Goal: Complete application form

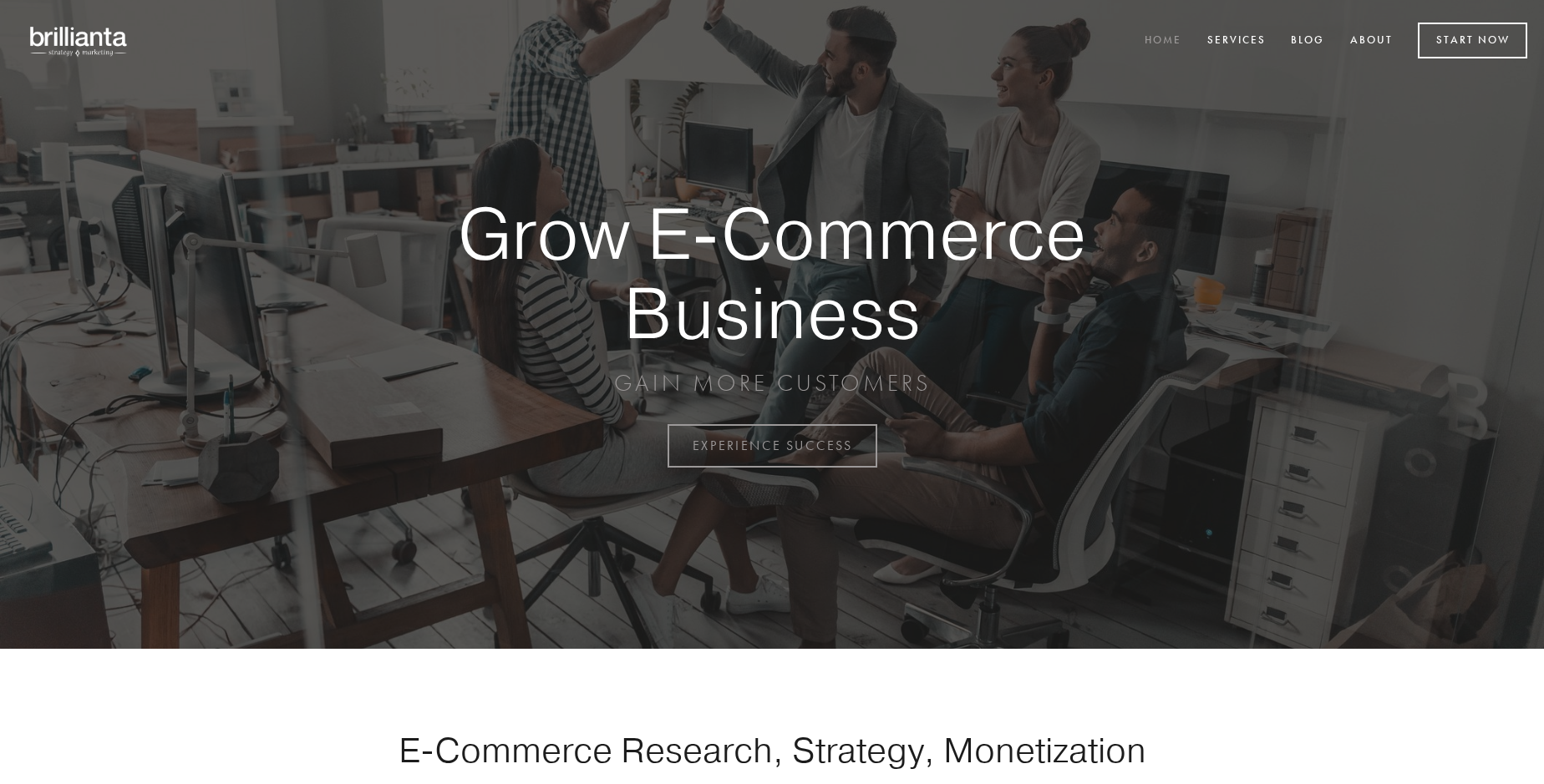
scroll to position [4379, 0]
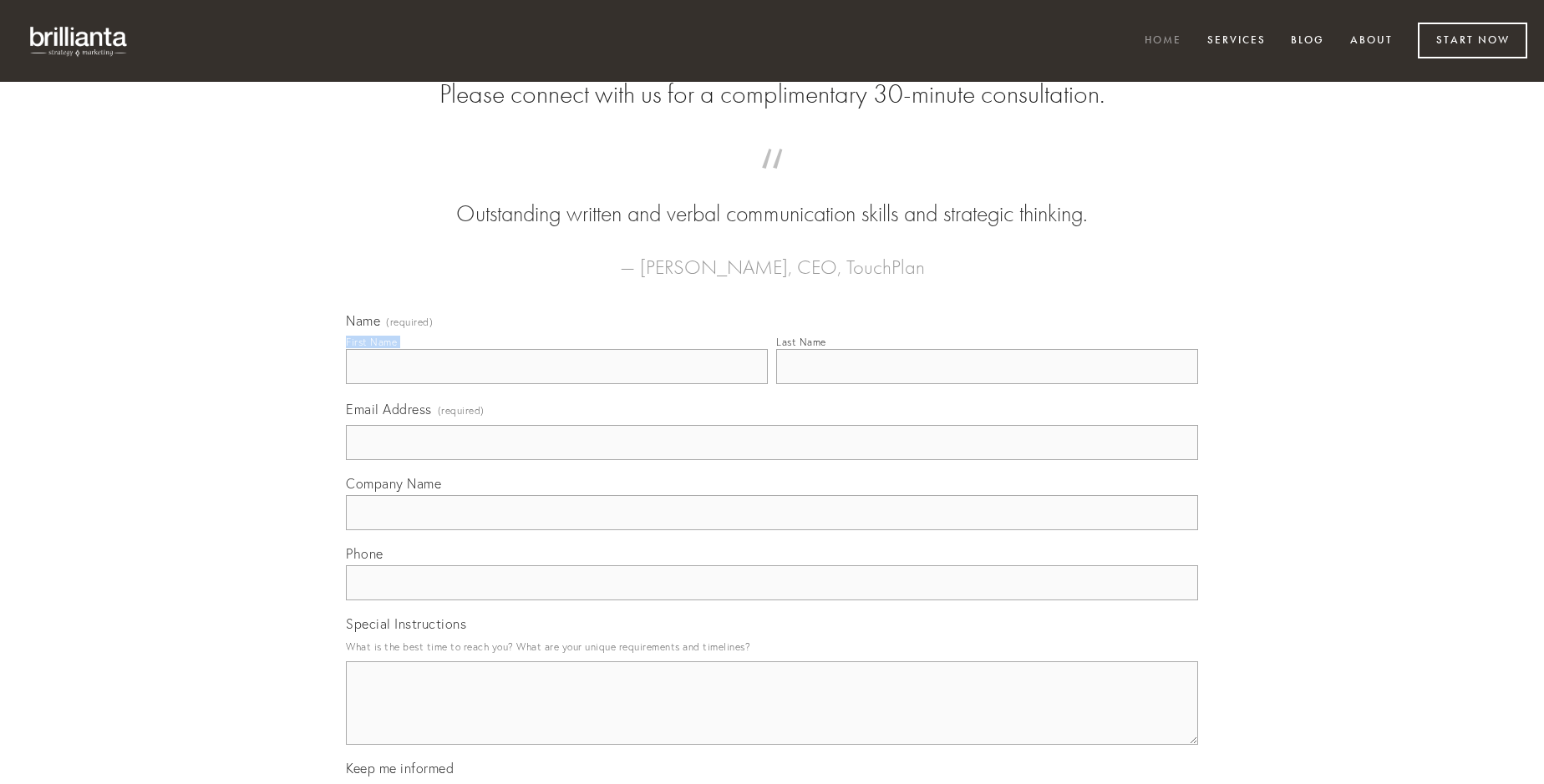
type input "[PERSON_NAME]"
click at [986, 384] on input "Last Name" at bounding box center [986, 366] width 422 height 35
type input "[PERSON_NAME]"
click at [772, 460] on input "Email Address (required)" at bounding box center [772, 443] width 852 height 35
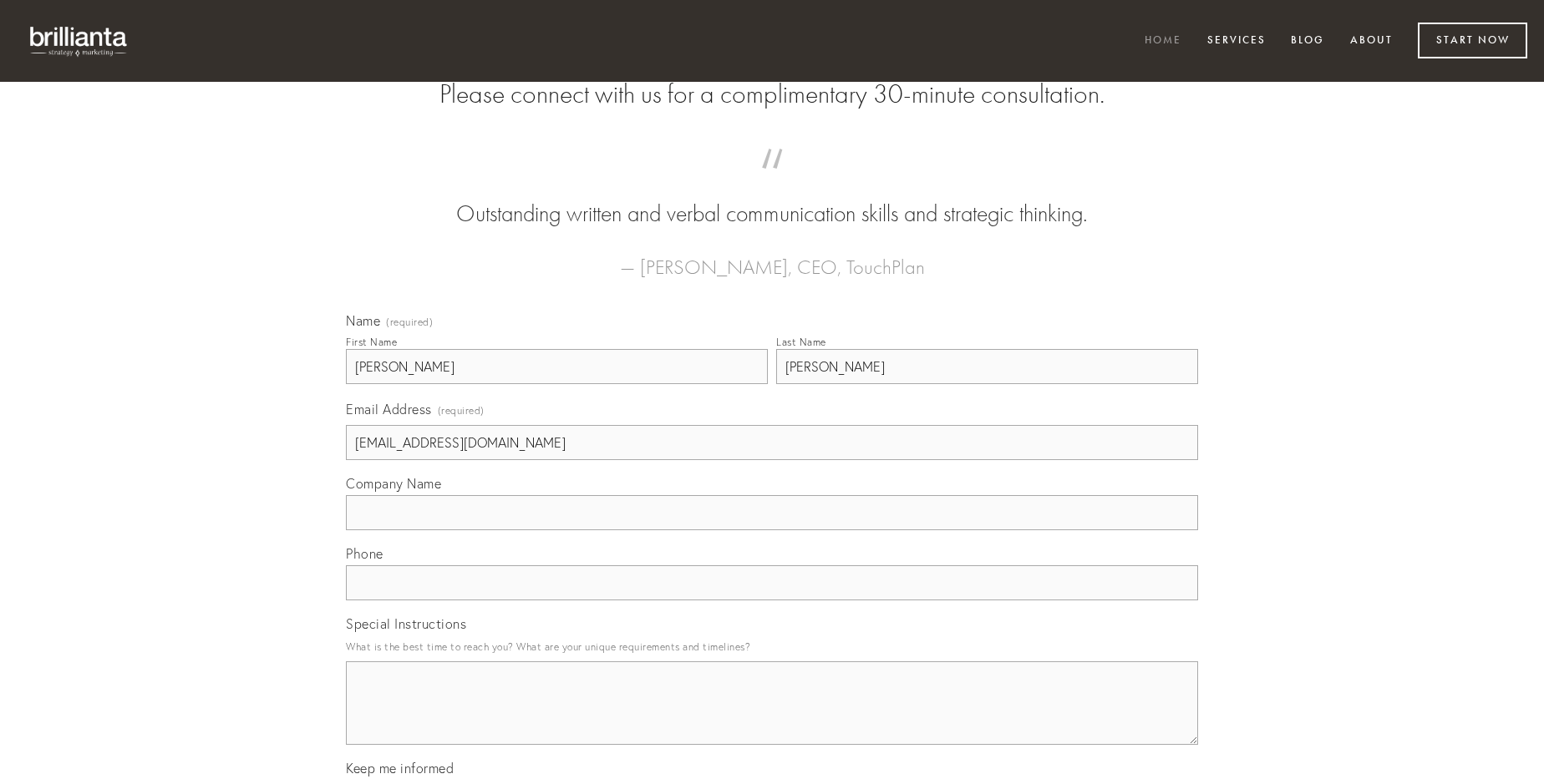
type input "[EMAIL_ADDRESS][DOMAIN_NAME]"
click at [772, 531] on input "Company Name" at bounding box center [772, 513] width 852 height 35
type input "ambulo"
click at [772, 600] on input "text" at bounding box center [772, 584] width 852 height 35
click at [772, 718] on textarea "Special Instructions" at bounding box center [772, 703] width 852 height 84
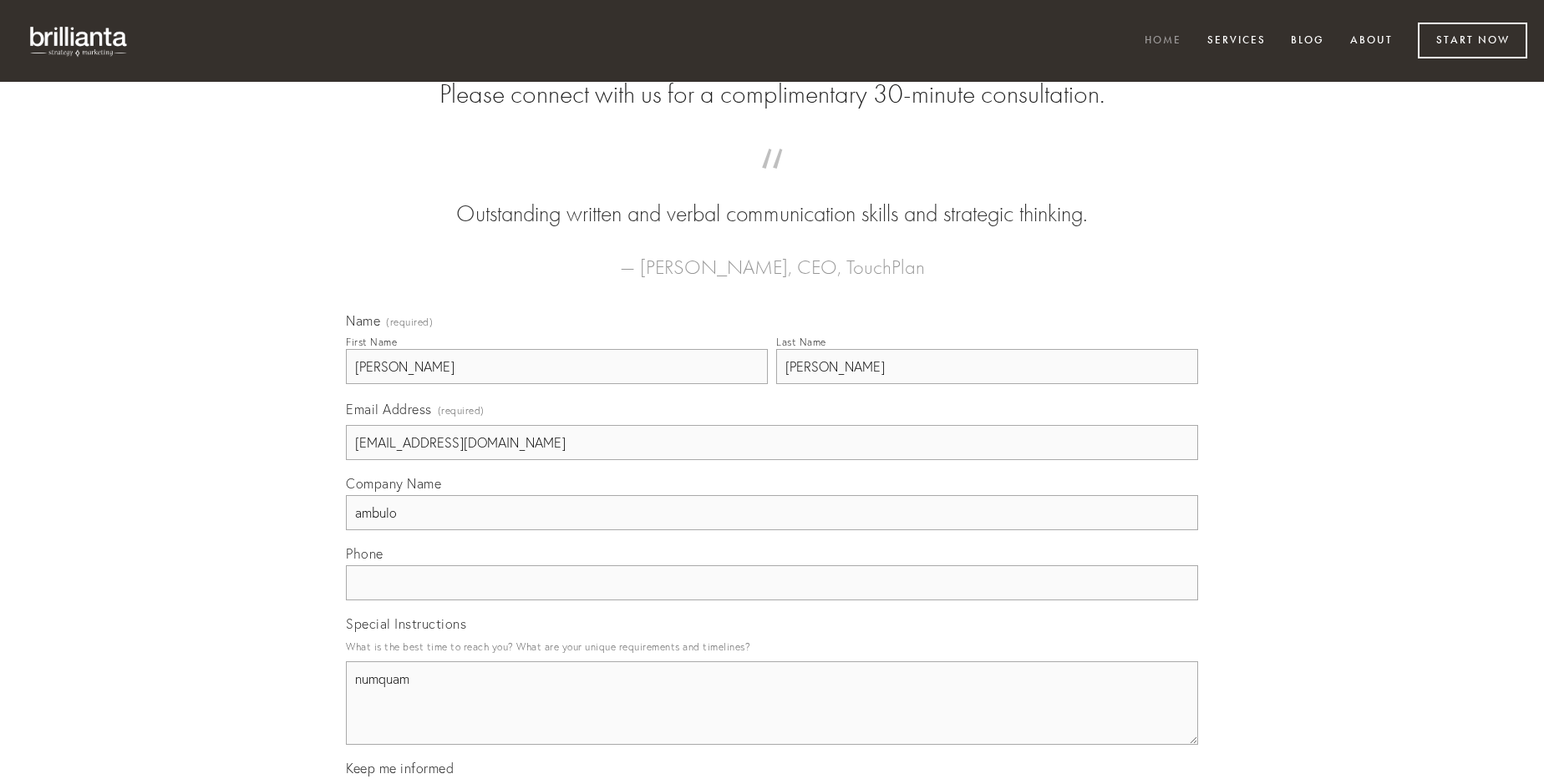
type textarea "numquam"
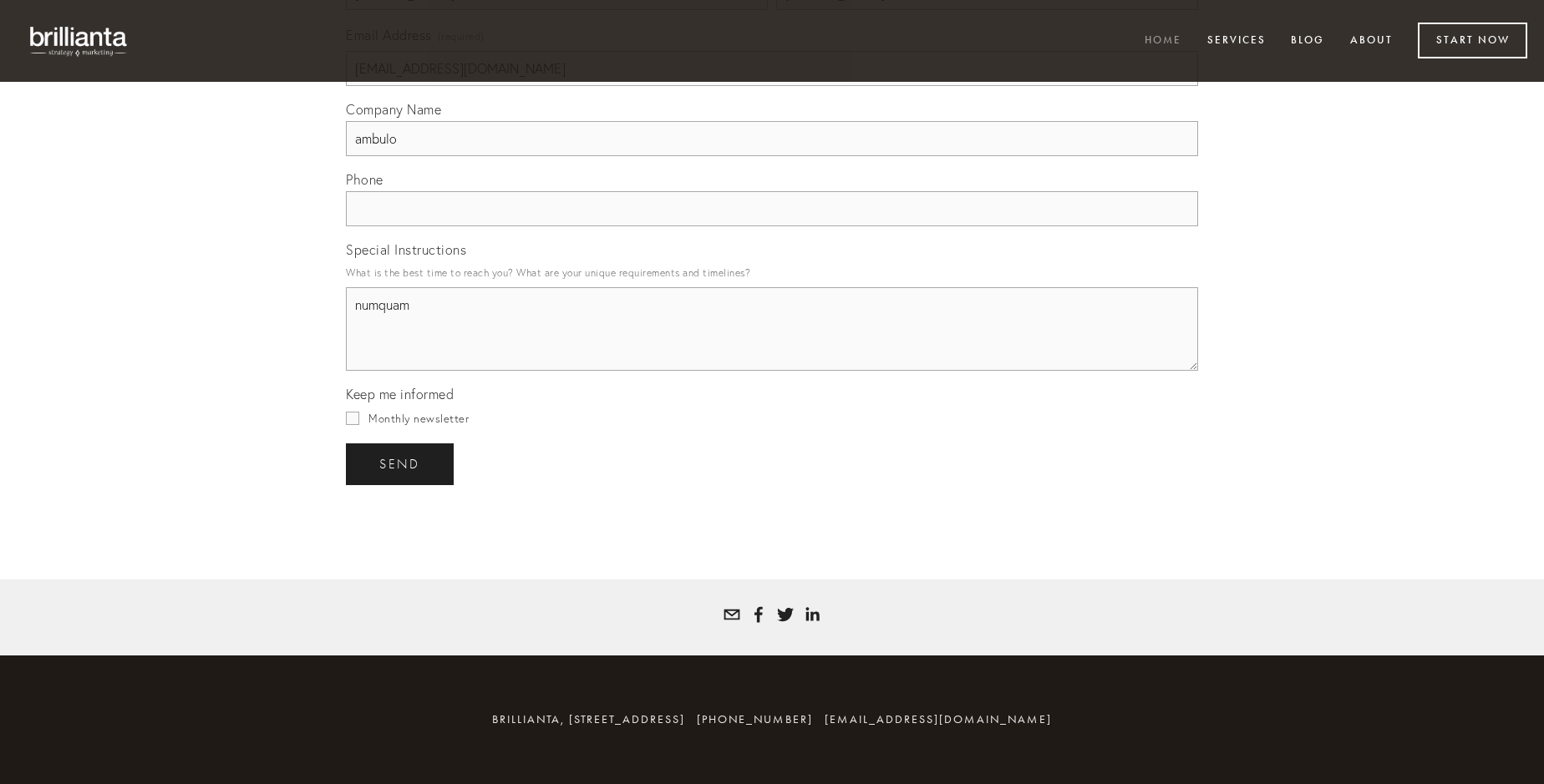
click at [401, 464] on span "send" at bounding box center [400, 465] width 41 height 15
